Goal: Use online tool/utility: Utilize a website feature to perform a specific function

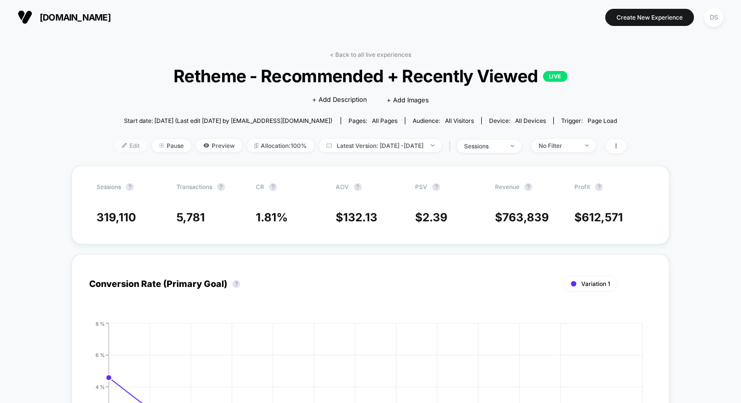
click at [116, 147] on span "Edit" at bounding box center [131, 145] width 32 height 13
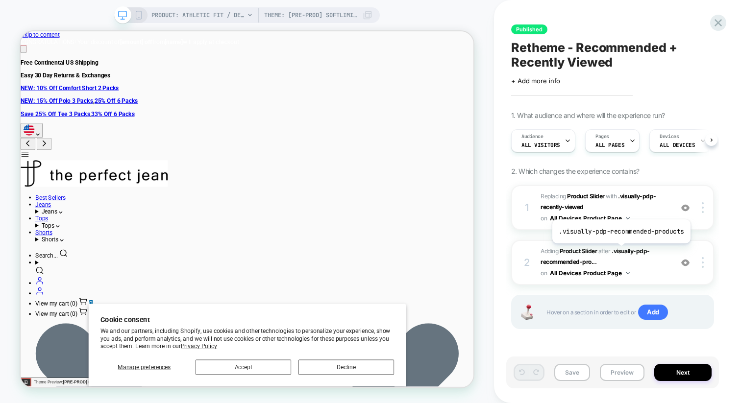
scroll to position [0, 0]
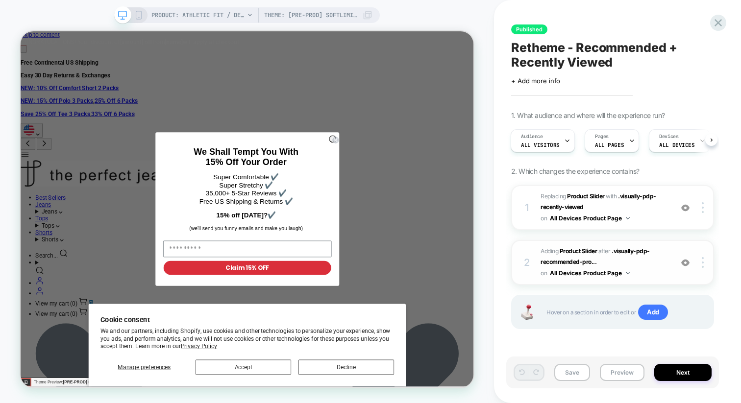
click at [649, 266] on span "#_loomi_addon_1758576260617 Adding Product Slider AFTER .visually-pdp-recommend…" at bounding box center [603, 262] width 127 height 33
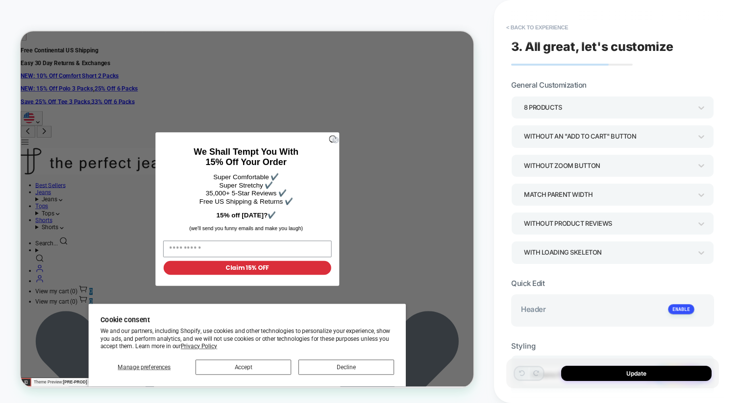
scroll to position [2319, 0]
click at [685, 103] on div "8 Products" at bounding box center [608, 107] width 168 height 13
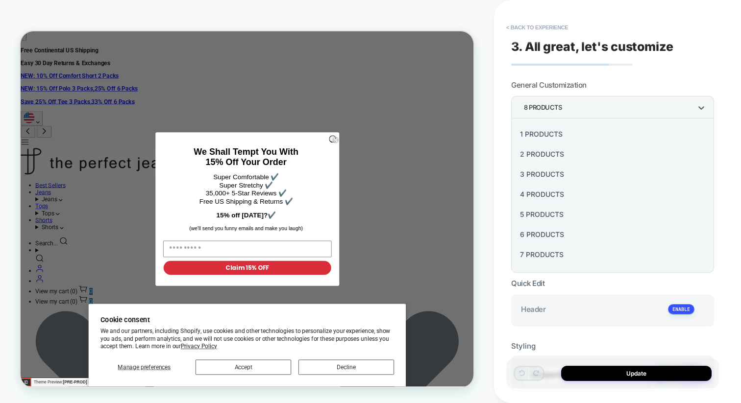
click at [685, 103] on div at bounding box center [370, 201] width 741 height 403
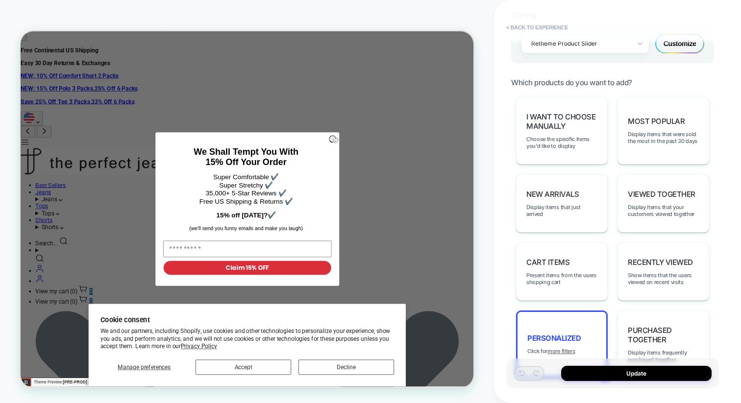
scroll to position [516, 0]
